Goal: Information Seeking & Learning: Learn about a topic

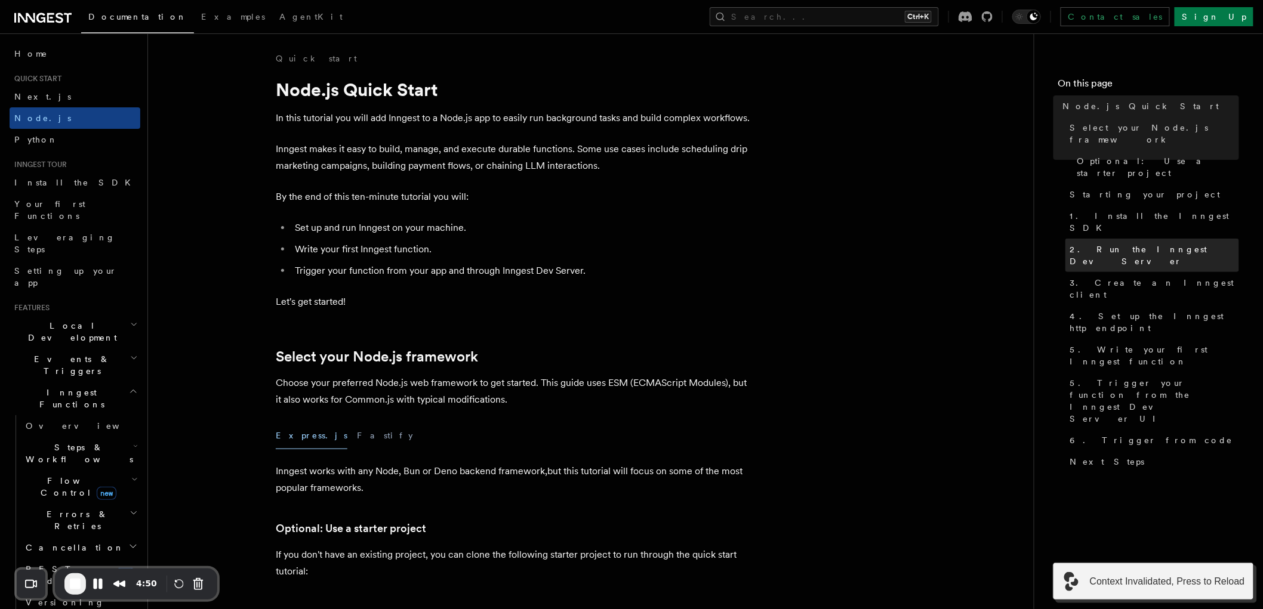
click at [1127, 243] on span "2. Run the Inngest Dev Server" at bounding box center [1154, 255] width 169 height 24
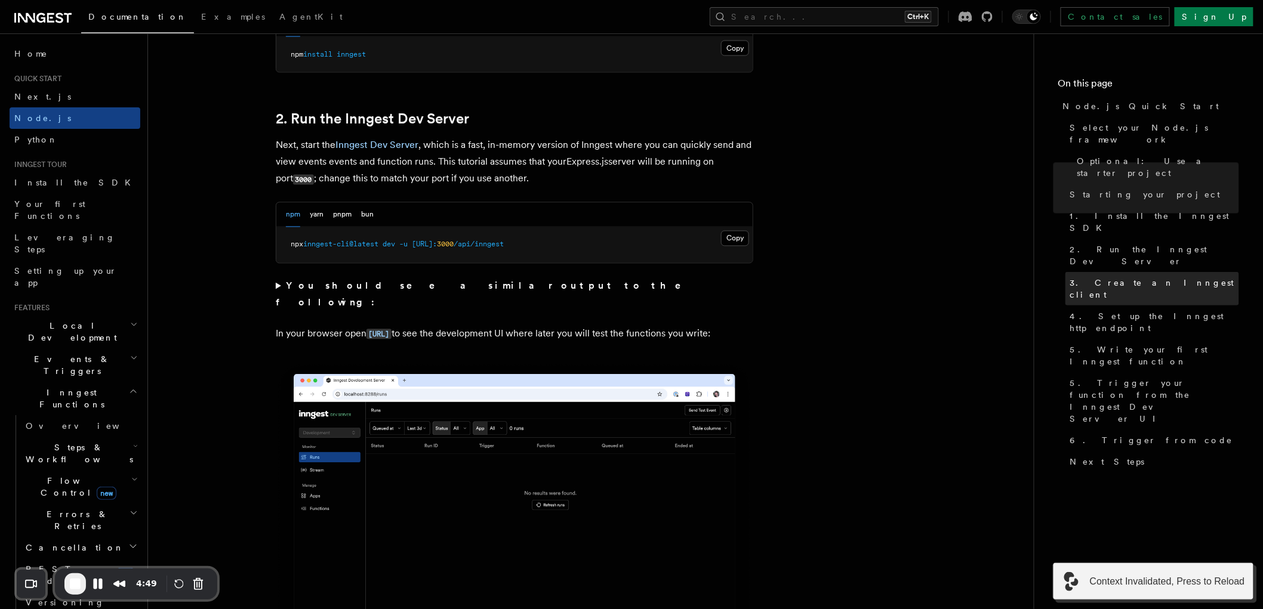
scroll to position [923, 0]
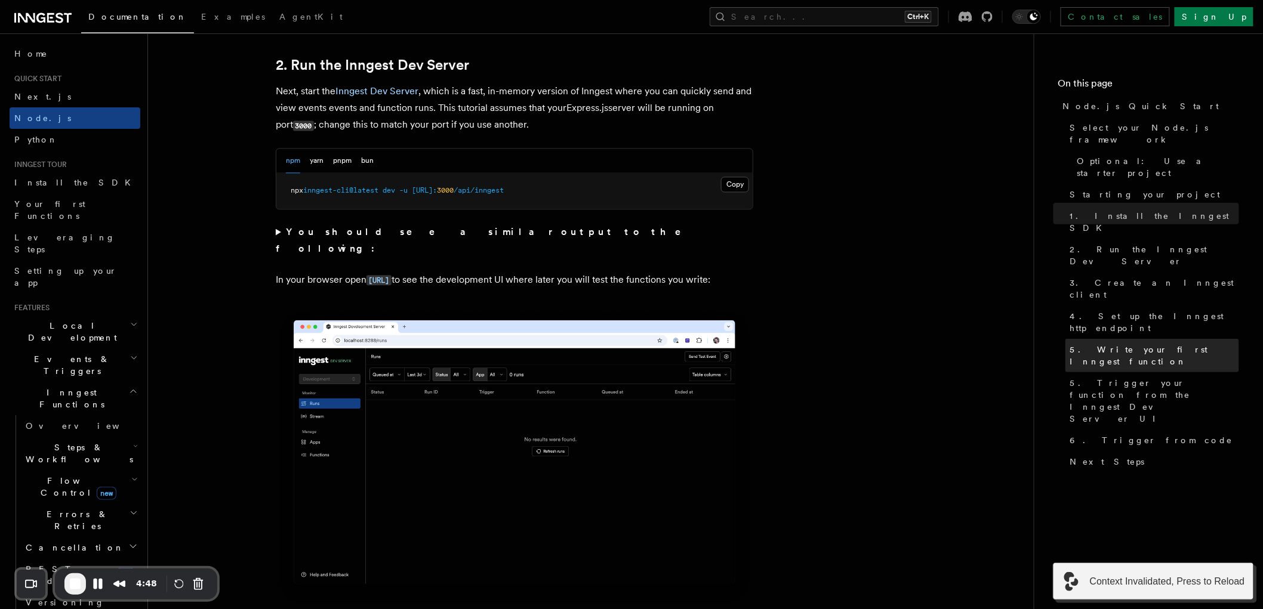
click at [1122, 339] on link "5. Write your first Inngest function" at bounding box center [1152, 355] width 174 height 33
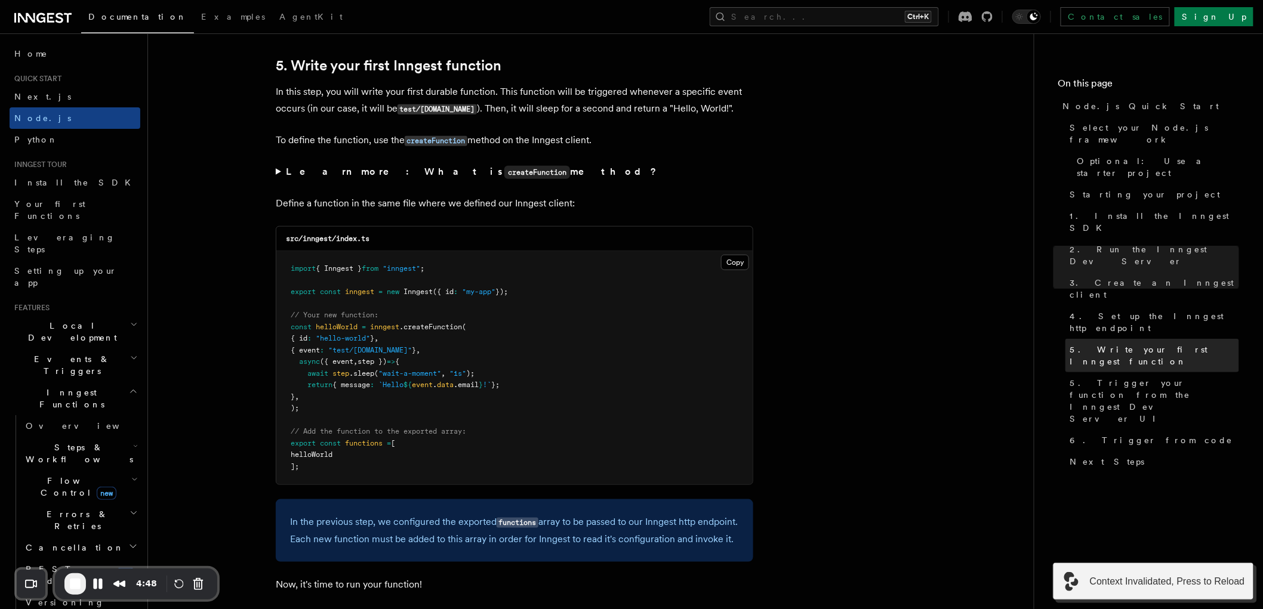
scroll to position [2230, 0]
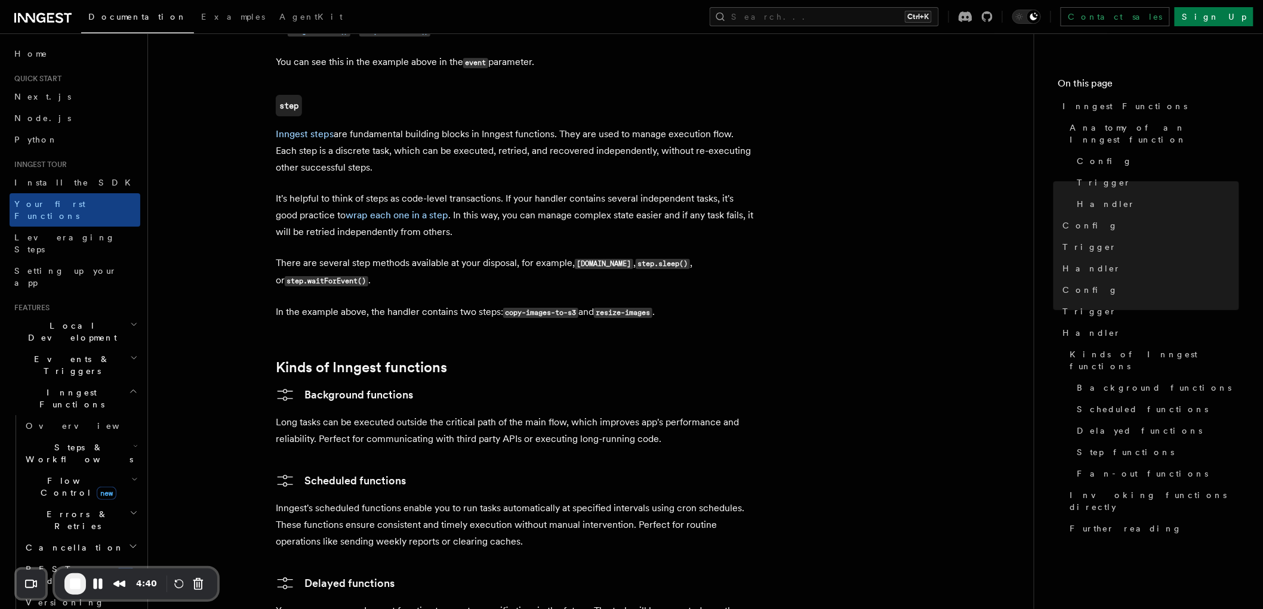
scroll to position [2316, 0]
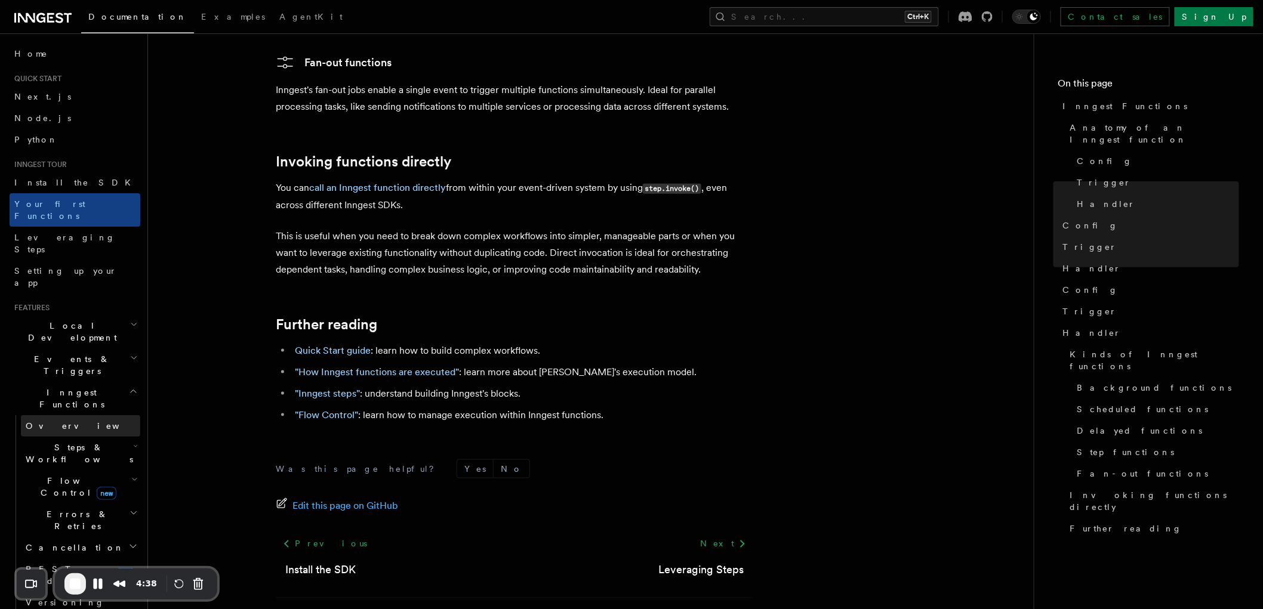
click at [68, 415] on link "Overview" at bounding box center [80, 425] width 119 height 21
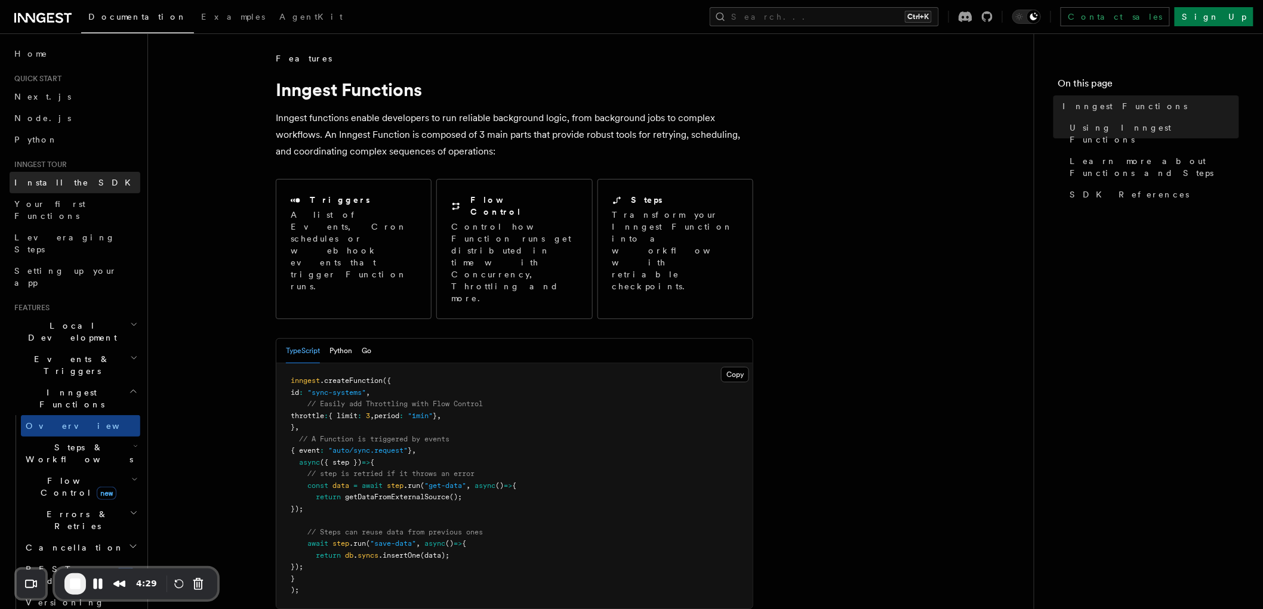
click at [56, 185] on span "Install the SDK" at bounding box center [76, 183] width 124 height 10
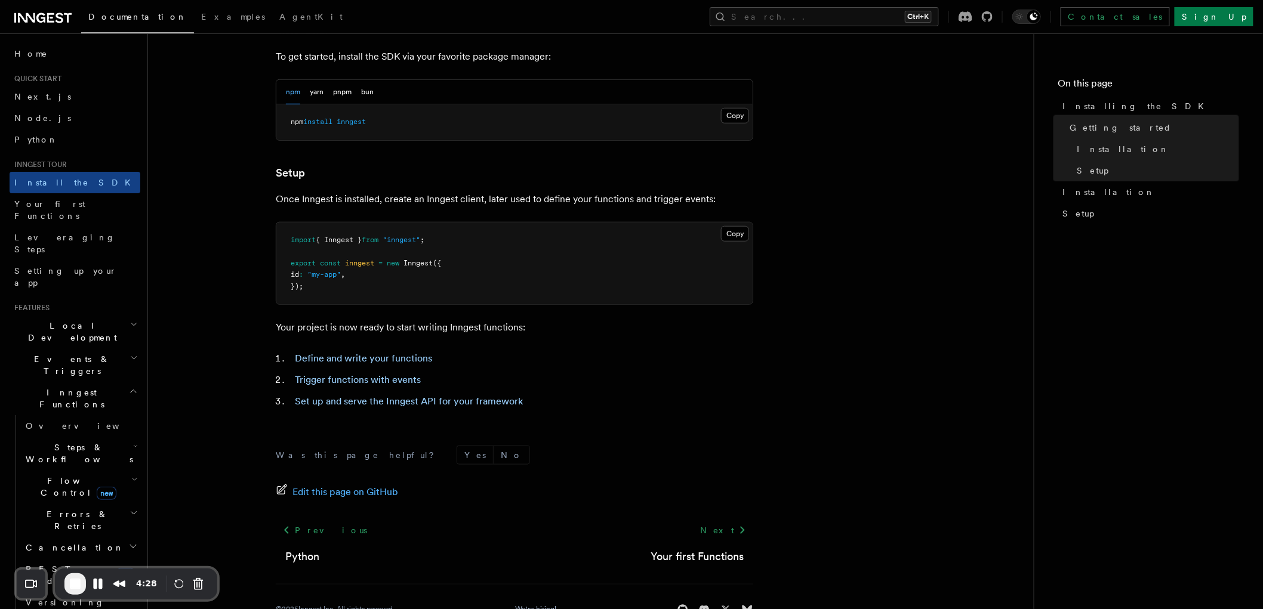
scroll to position [383, 0]
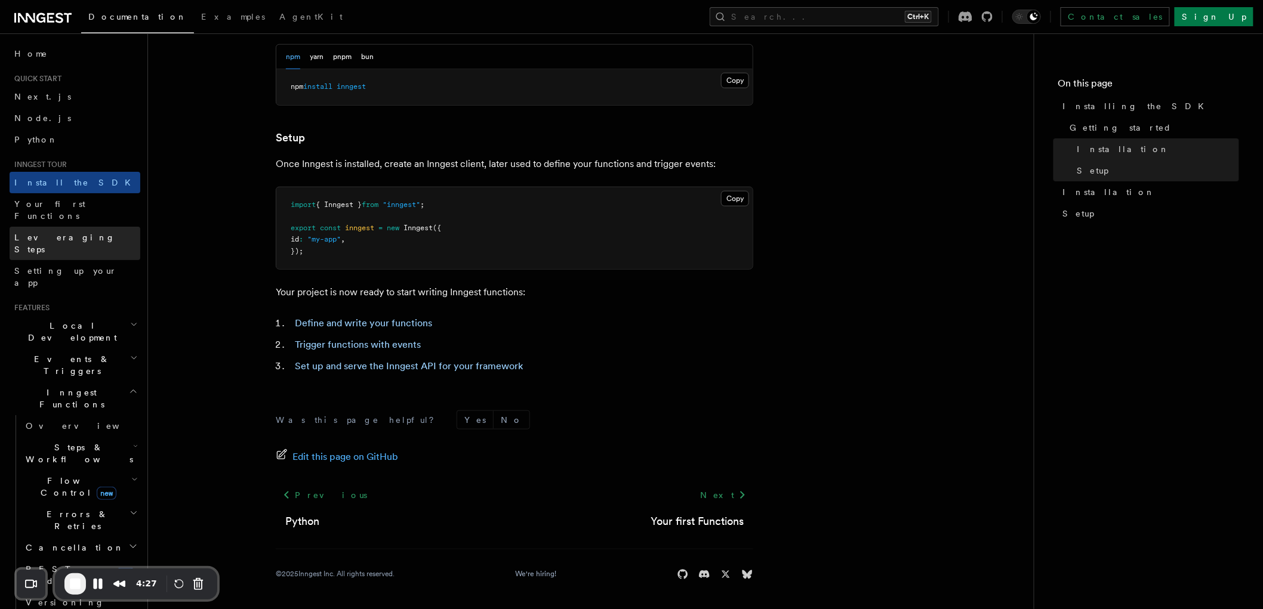
click at [56, 233] on span "Leveraging Steps" at bounding box center [64, 243] width 101 height 21
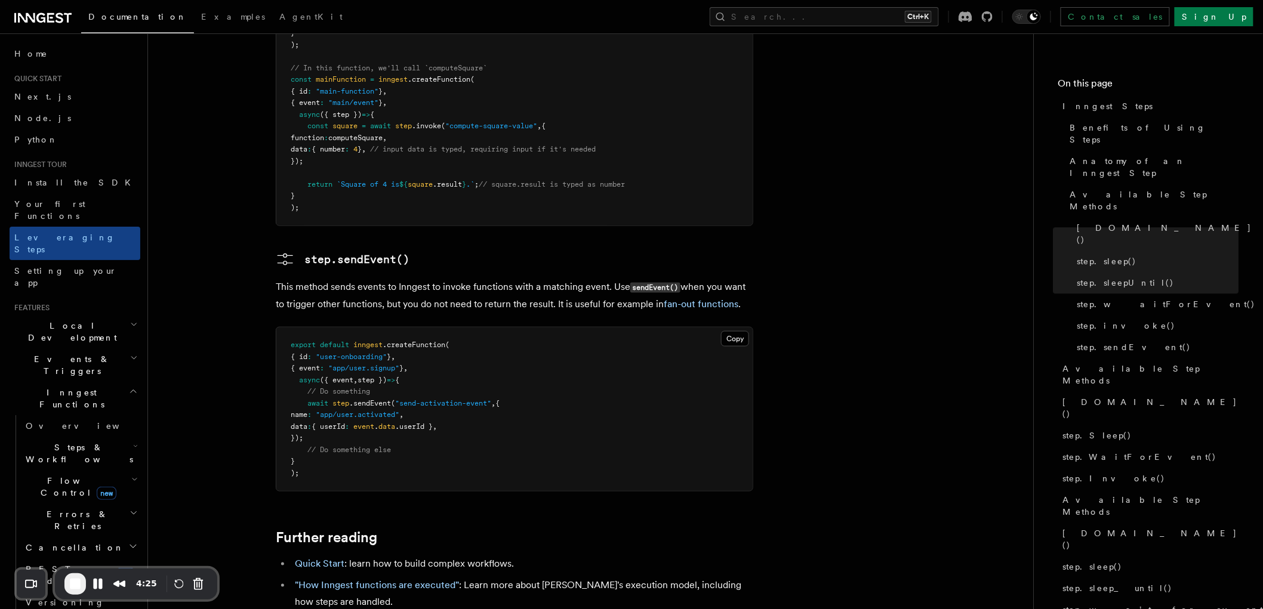
scroll to position [2539, 0]
